Goal: Task Accomplishment & Management: Use online tool/utility

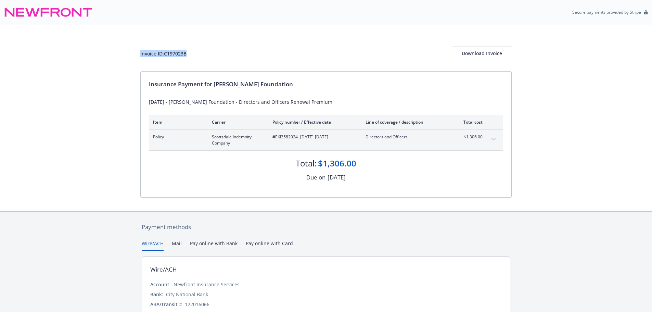
drag, startPoint x: 178, startPoint y: 53, endPoint x: 137, endPoint y: 51, distance: 41.1
click at [136, 51] on div "Invoice ID: C197023B Download Invoice Insurance Payment for Harry Singer Founda…" at bounding box center [326, 118] width 652 height 187
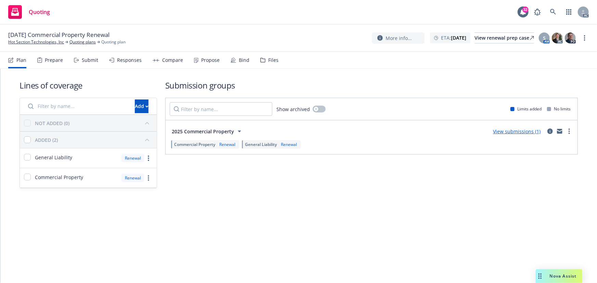
click at [214, 59] on div "Propose" at bounding box center [210, 60] width 18 height 5
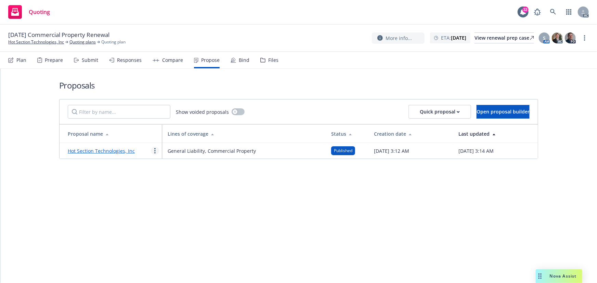
click at [153, 150] on link "more" at bounding box center [155, 151] width 8 height 8
click at [178, 224] on span "See client view" at bounding box center [176, 222] width 50 height 7
click at [126, 63] on div "Responses" at bounding box center [129, 60] width 25 height 5
